Goal: Transaction & Acquisition: Purchase product/service

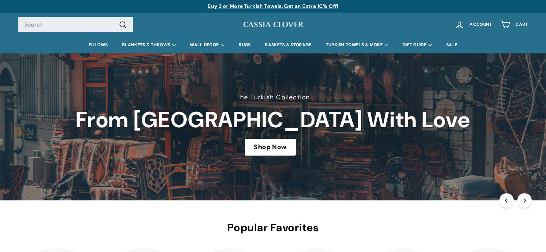
click at [157, 6] on p "Buy 3 or More Turkish Towels, Get an Extra 10% Off!" at bounding box center [273, 6] width 510 height 8
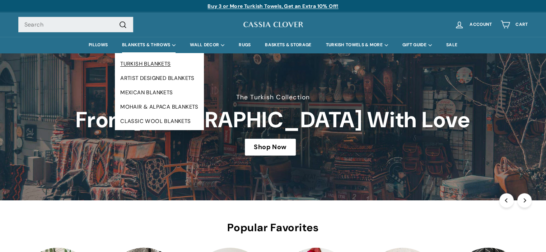
click at [146, 64] on link "TURKISH BLANKETS" at bounding box center [159, 64] width 89 height 14
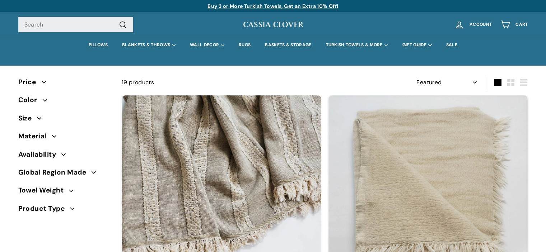
select select "manual"
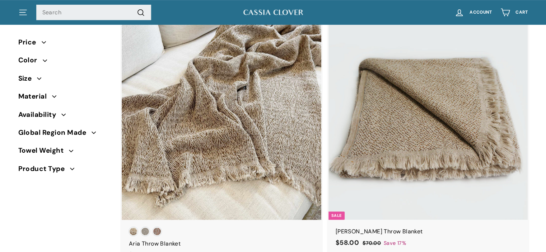
scroll to position [319, 0]
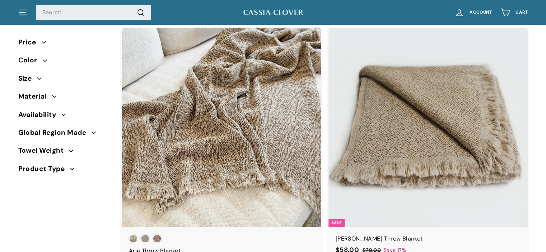
drag, startPoint x: 0, startPoint y: 0, endPoint x: 539, endPoint y: 49, distance: 541.2
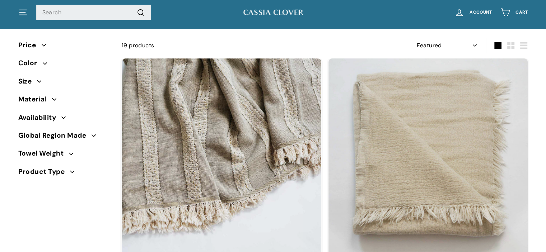
scroll to position [0, 0]
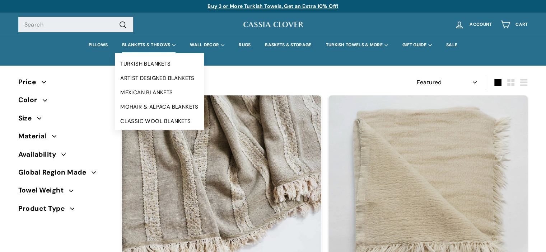
click at [145, 44] on summary "BLANKETS & THROWS" at bounding box center [149, 45] width 68 height 16
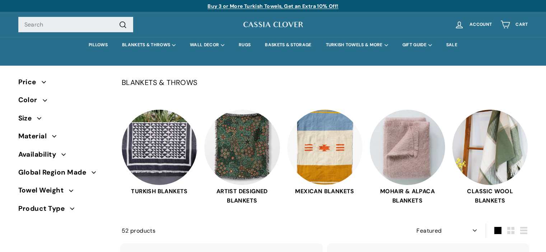
select select "manual"
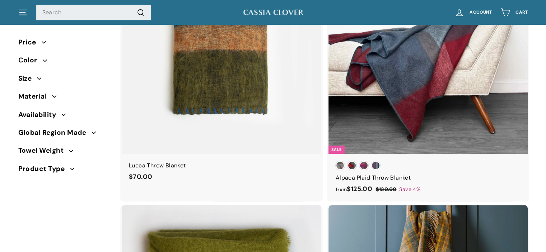
scroll to position [207, 0]
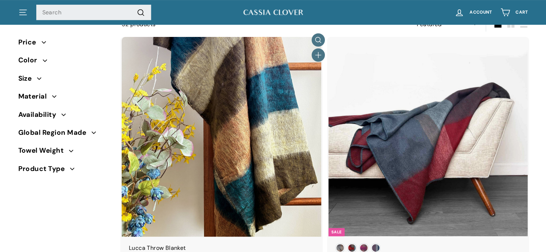
click at [252, 107] on img at bounding box center [222, 137] width 200 height 200
